Goal: Task Accomplishment & Management: Manage account settings

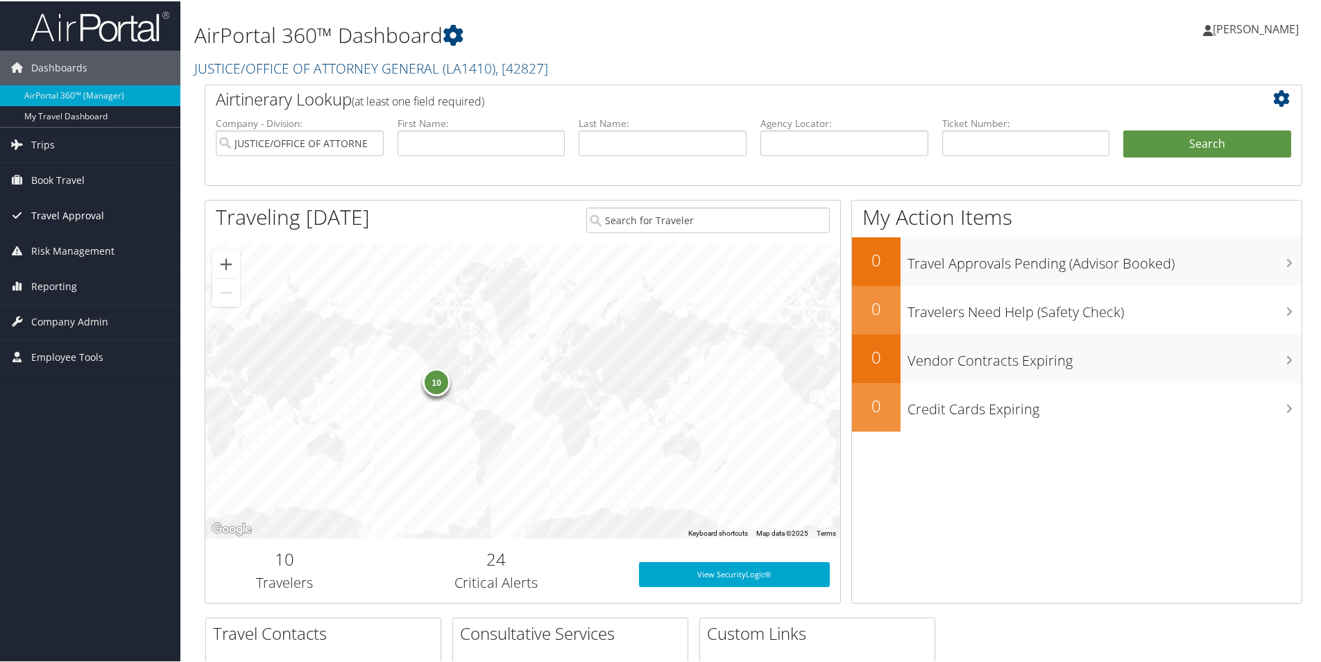
click at [90, 217] on span "Travel Approval" at bounding box center [67, 214] width 73 height 35
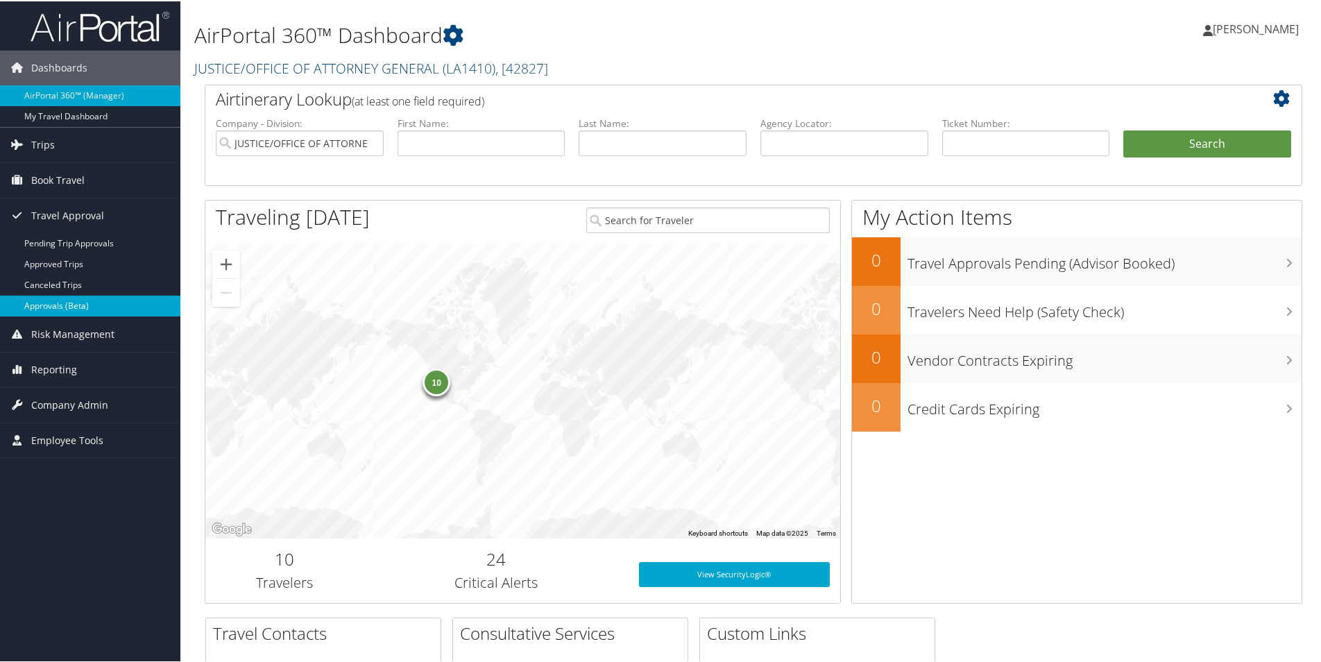
click at [70, 302] on link "Approvals (Beta)" at bounding box center [90, 304] width 180 height 21
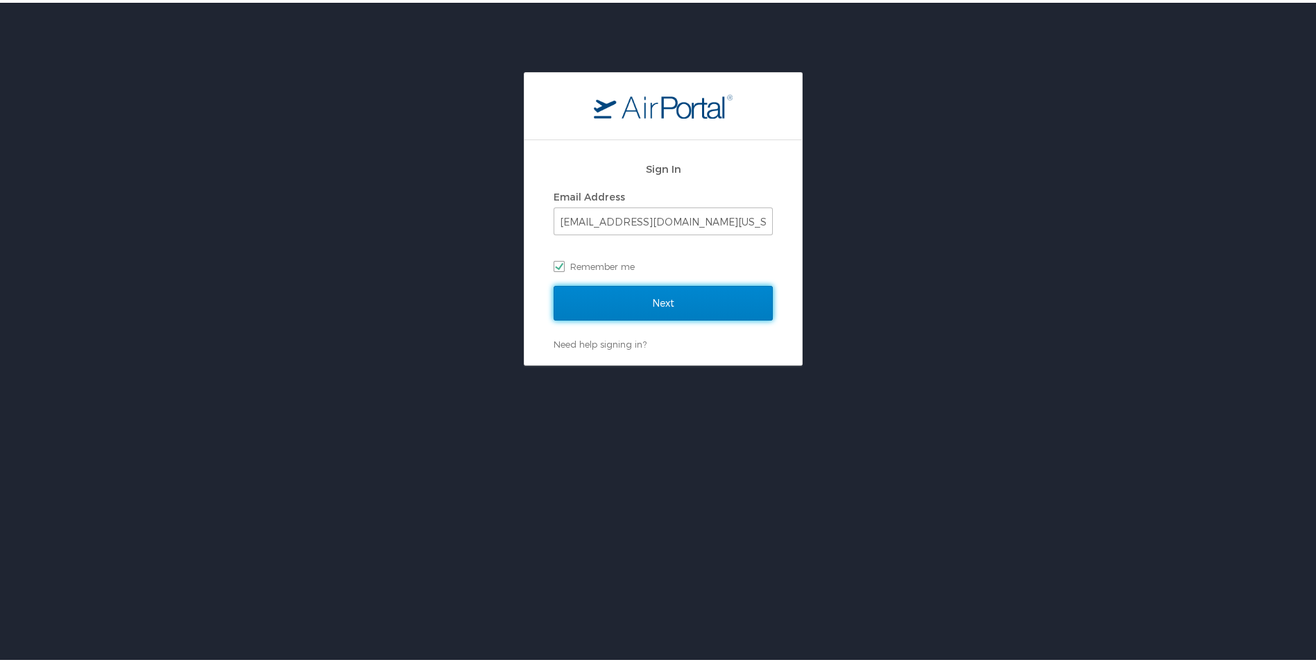
click at [652, 309] on input "Next" at bounding box center [662, 300] width 219 height 35
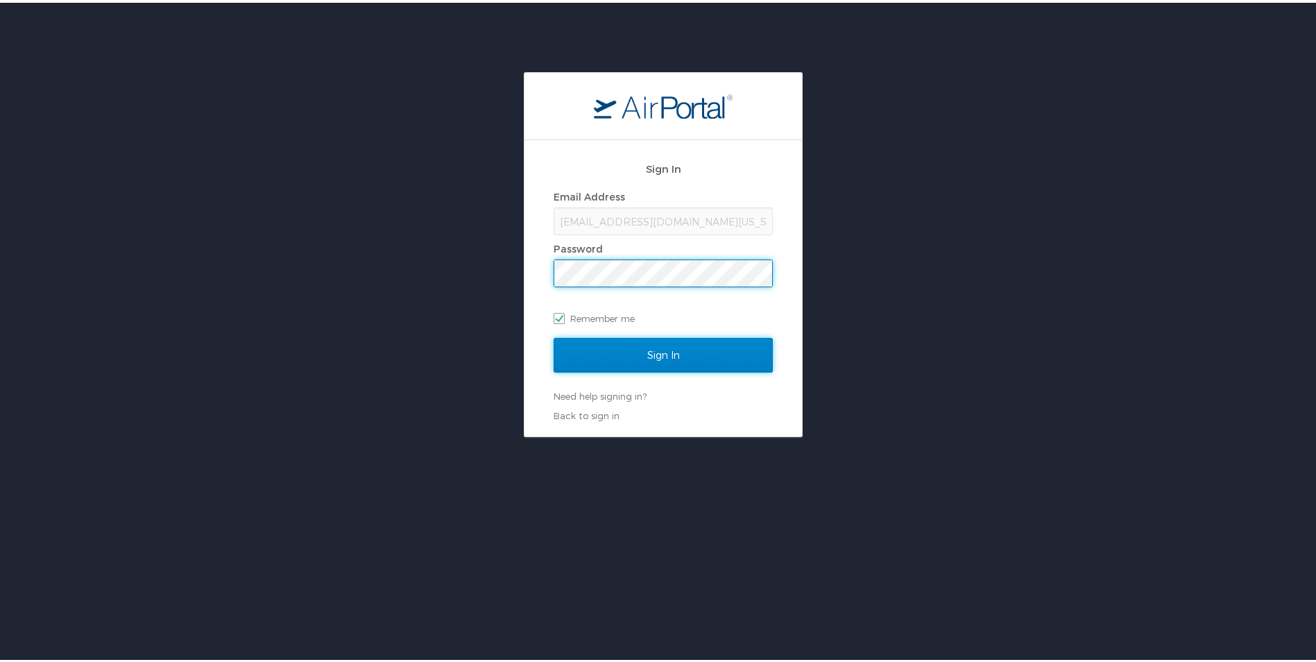
click at [640, 353] on input "Sign In" at bounding box center [662, 352] width 219 height 35
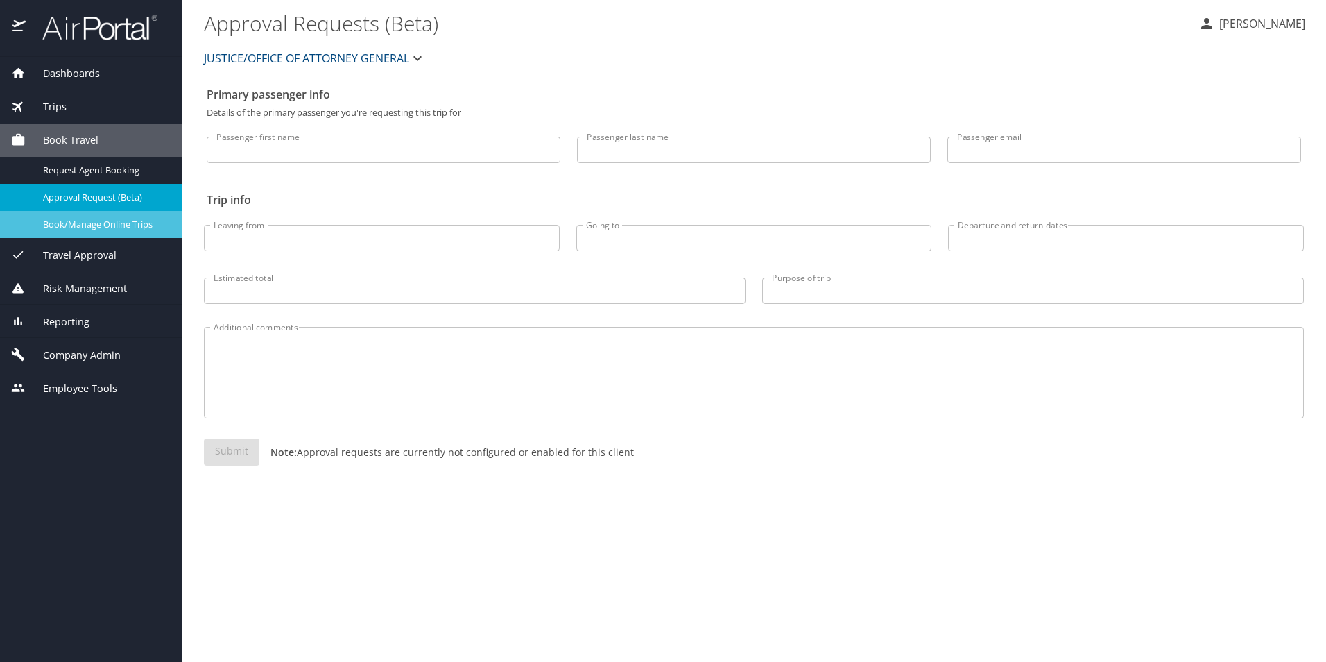
click at [137, 220] on span "Book/Manage Online Trips" at bounding box center [104, 224] width 122 height 13
click at [102, 254] on span "Travel Approval" at bounding box center [71, 255] width 91 height 15
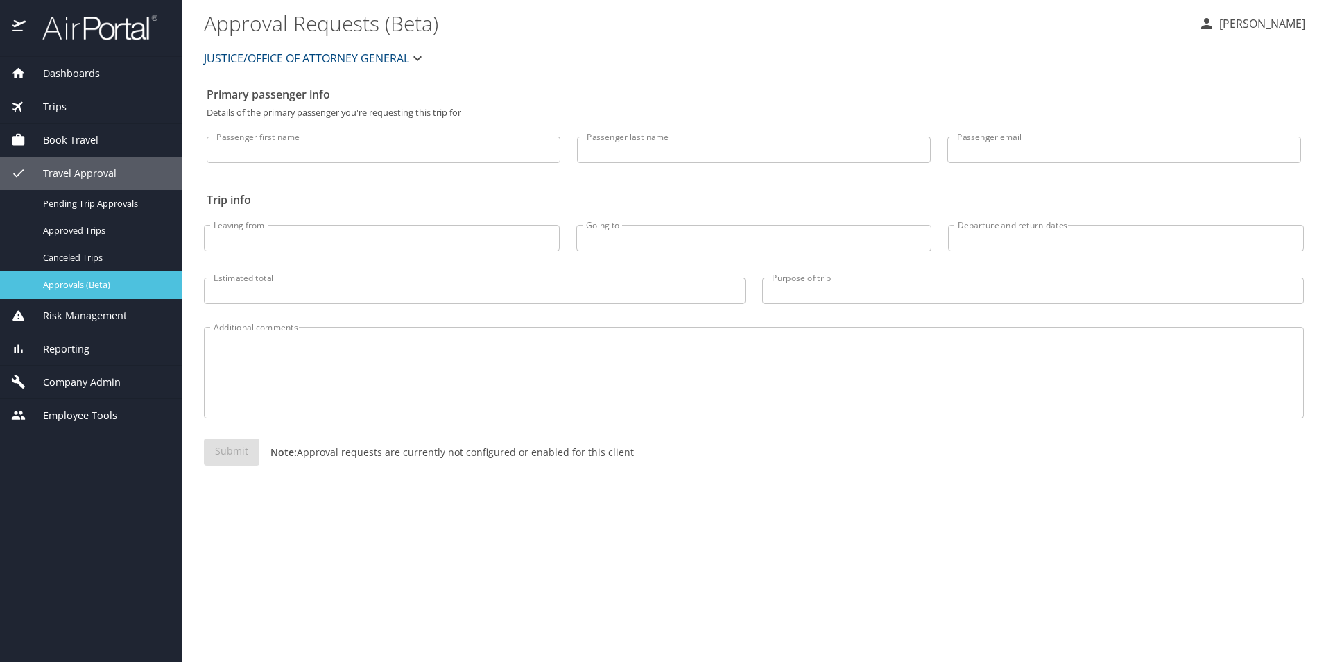
click at [102, 284] on span "Approvals (Beta)" at bounding box center [104, 284] width 122 height 13
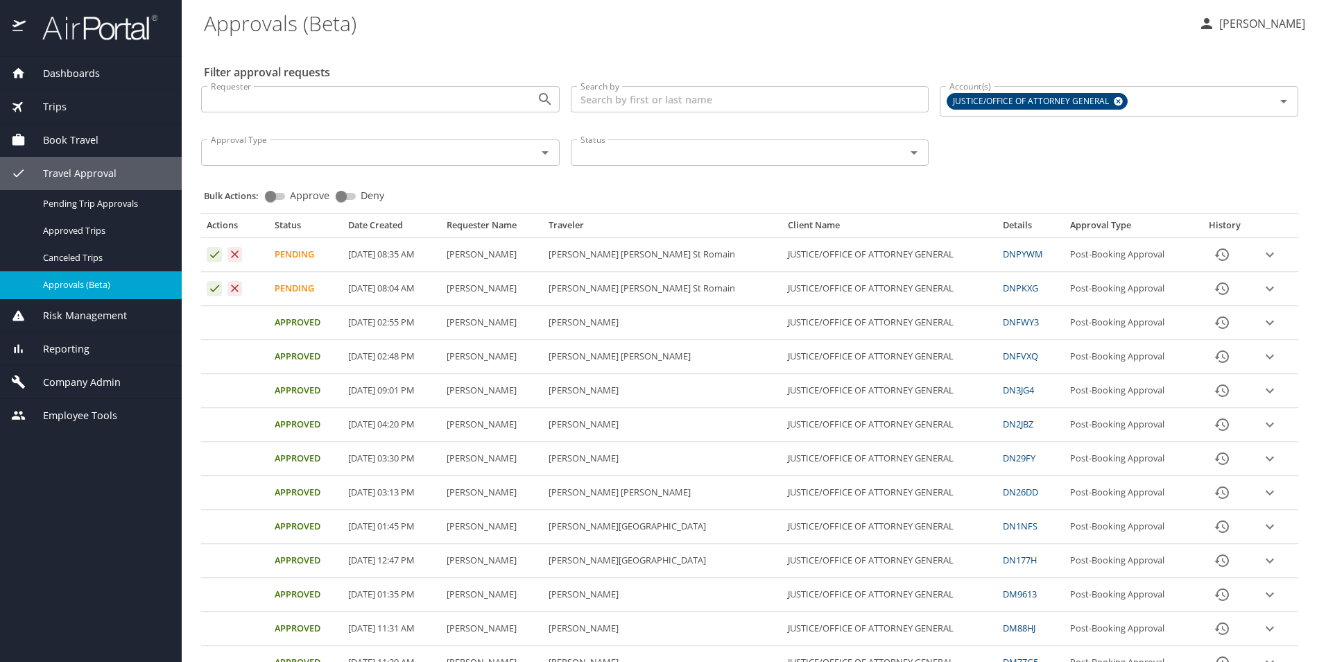
click at [1262, 289] on icon "expand row" at bounding box center [1270, 288] width 17 height 17
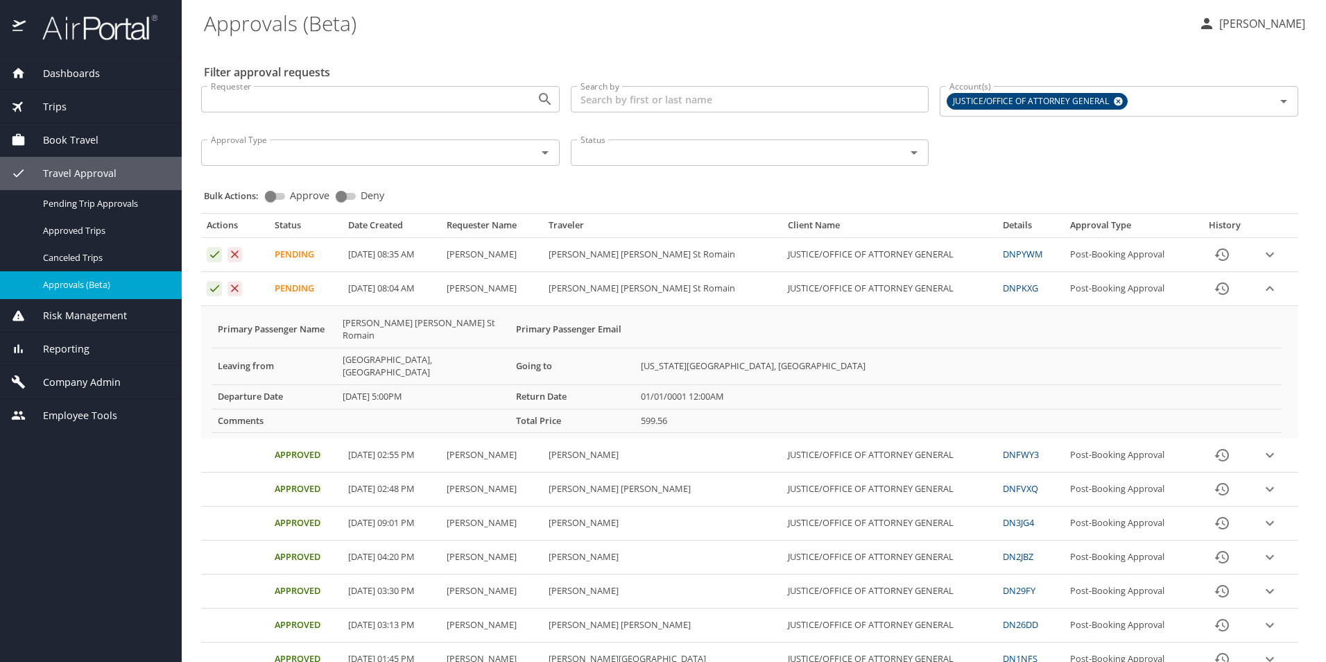
click at [1262, 253] on icon "expand row" at bounding box center [1270, 254] width 17 height 17
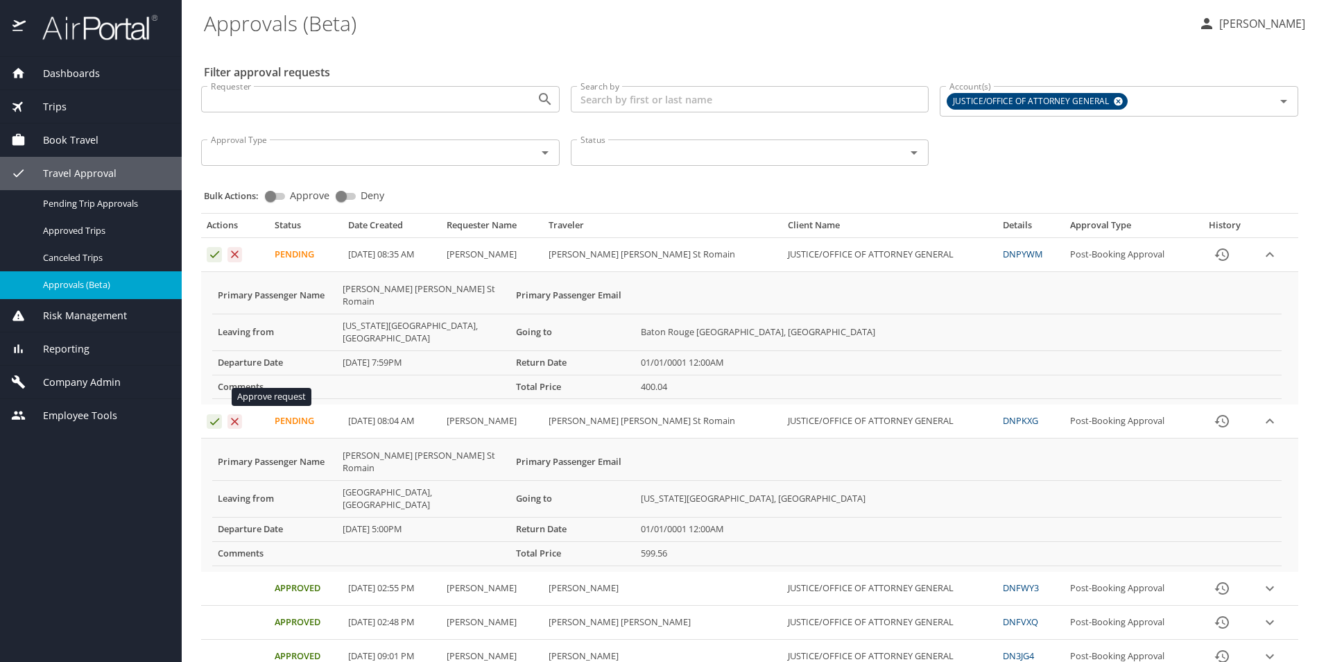
click at [212, 415] on icon "Approval table" at bounding box center [214, 421] width 13 height 13
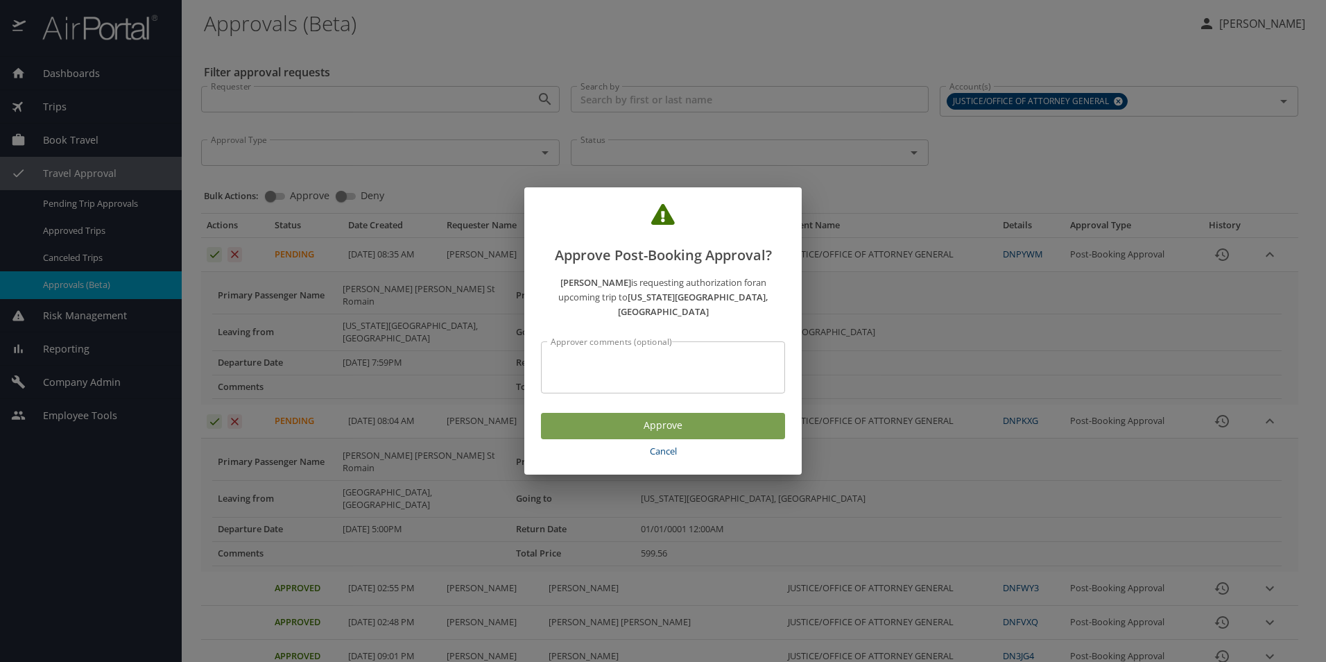
click at [671, 420] on span "Approve" at bounding box center [663, 425] width 222 height 17
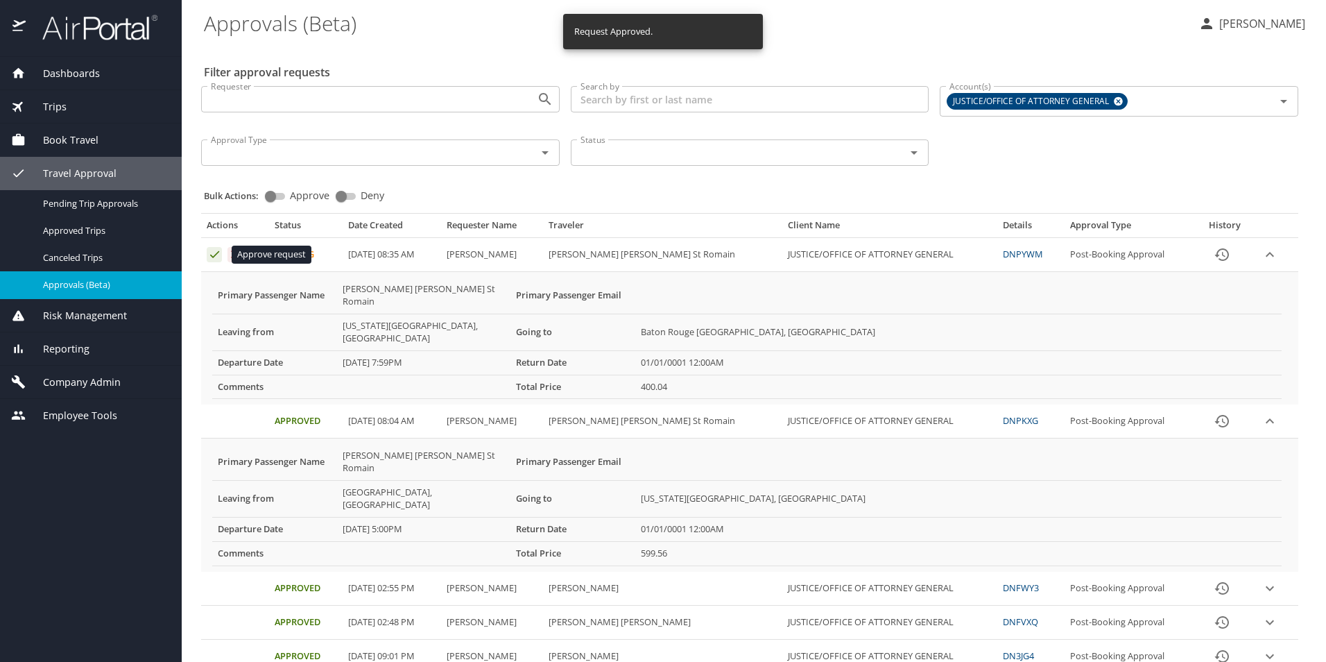
click at [212, 254] on icon "Approval table" at bounding box center [214, 254] width 13 height 13
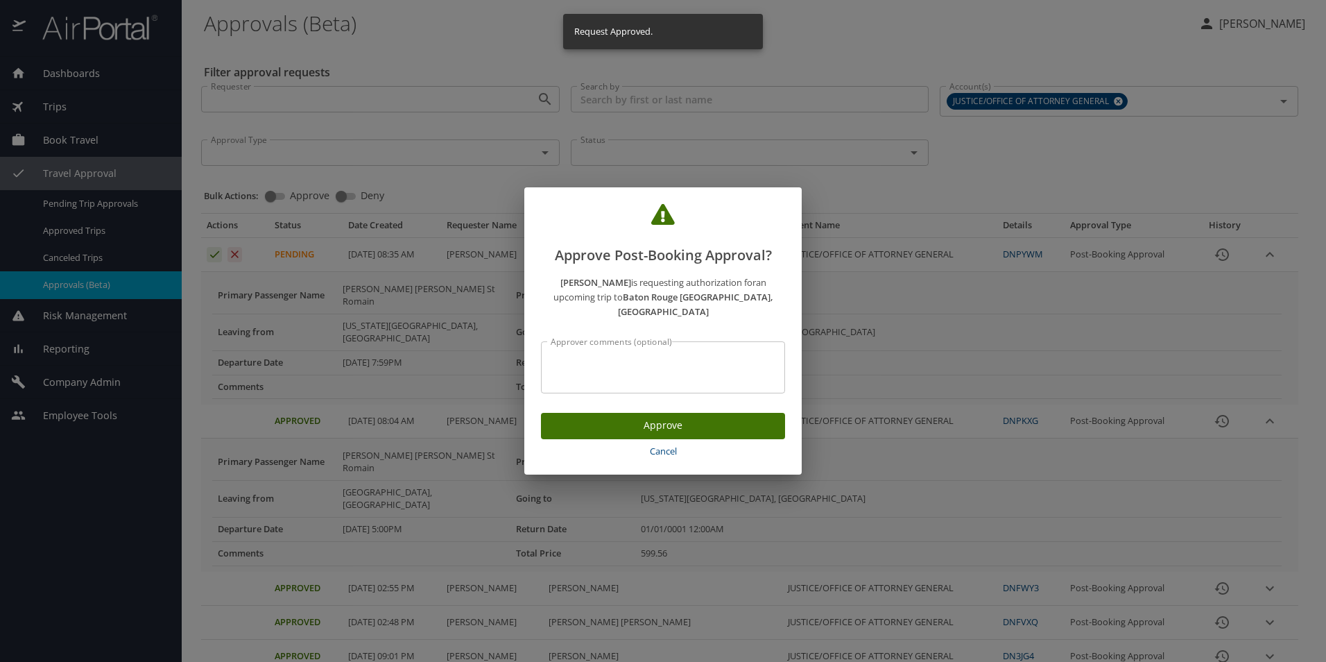
click at [668, 417] on span "Approve" at bounding box center [663, 425] width 222 height 17
